Goal: Complete application form

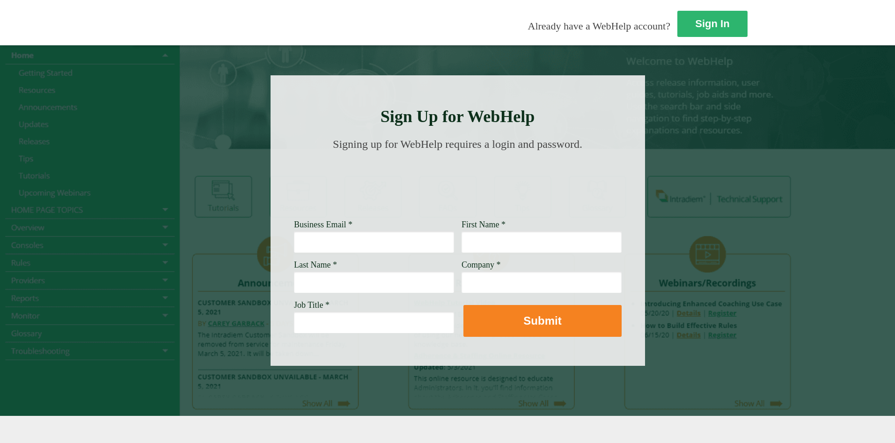
click at [294, 247] on input "Business Email *" at bounding box center [374, 242] width 160 height 22
type input "[PERSON_NAME][EMAIL_ADDRESS][PERSON_NAME][DOMAIN_NAME]"
click at [461, 245] on input "First Name *" at bounding box center [541, 242] width 160 height 22
type input "[PERSON_NAME]"
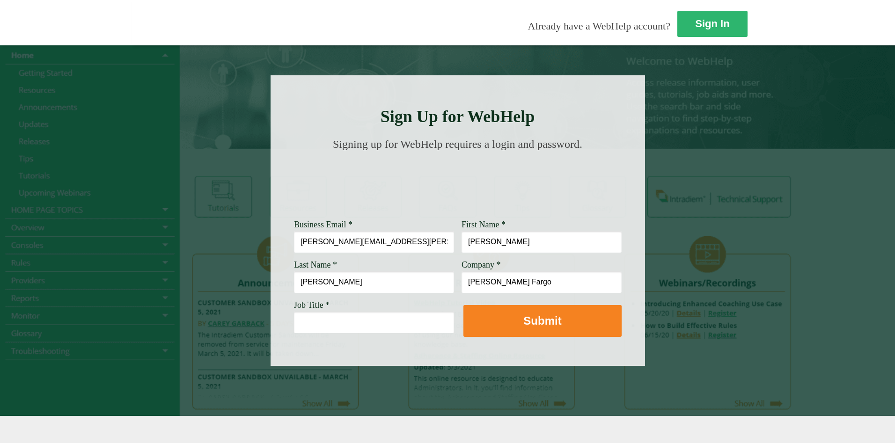
type input "[PERSON_NAME] Fargo"
click at [294, 323] on input "Job Title *" at bounding box center [374, 323] width 160 height 22
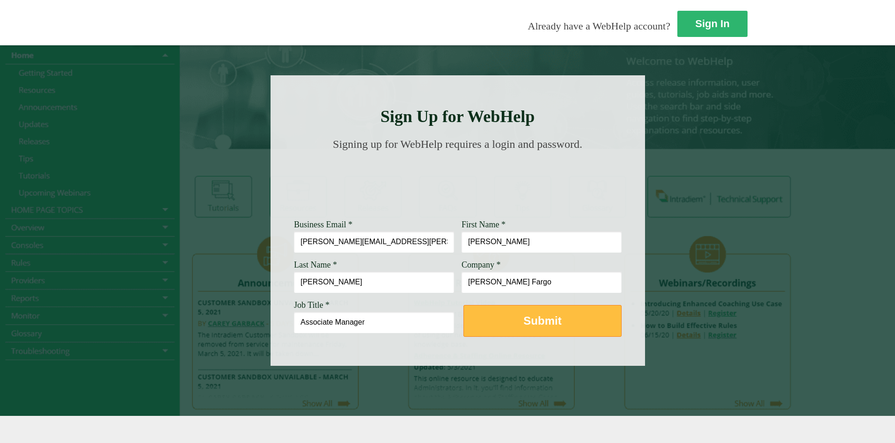
type input "Associate Manager"
click at [463, 329] on button "Submit" at bounding box center [542, 321] width 158 height 32
